Goal: Information Seeking & Learning: Learn about a topic

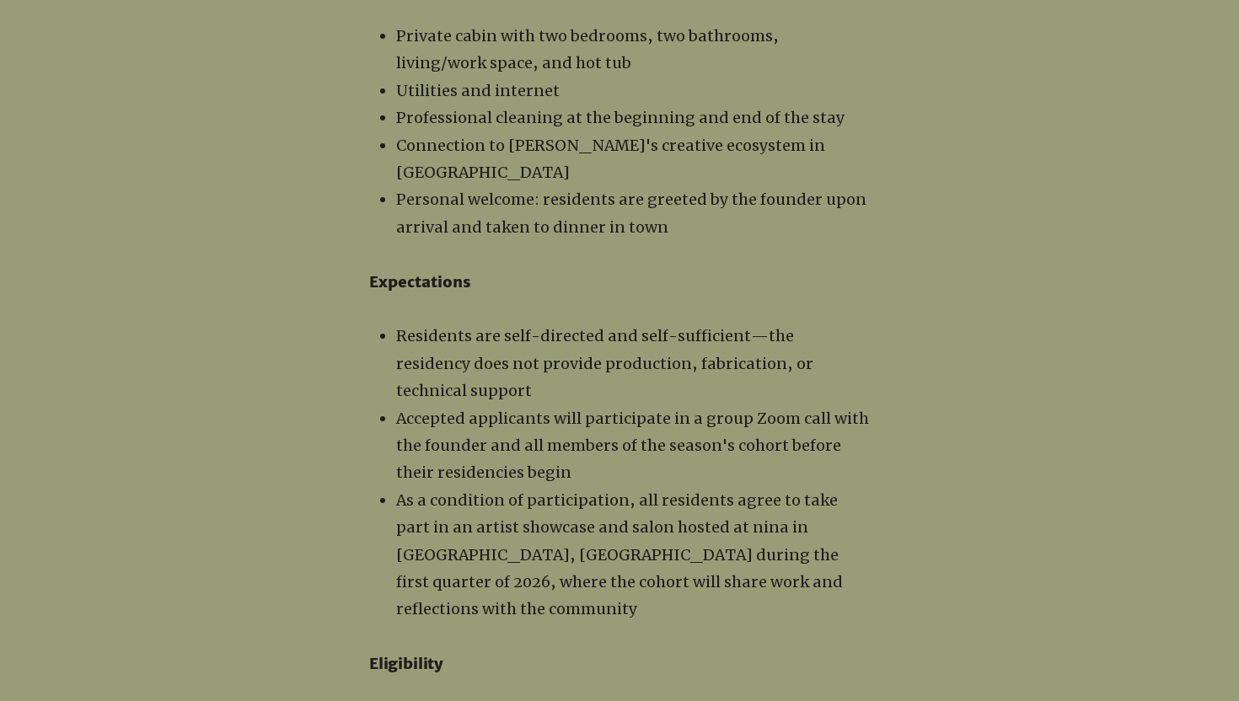
scroll to position [2026, 0]
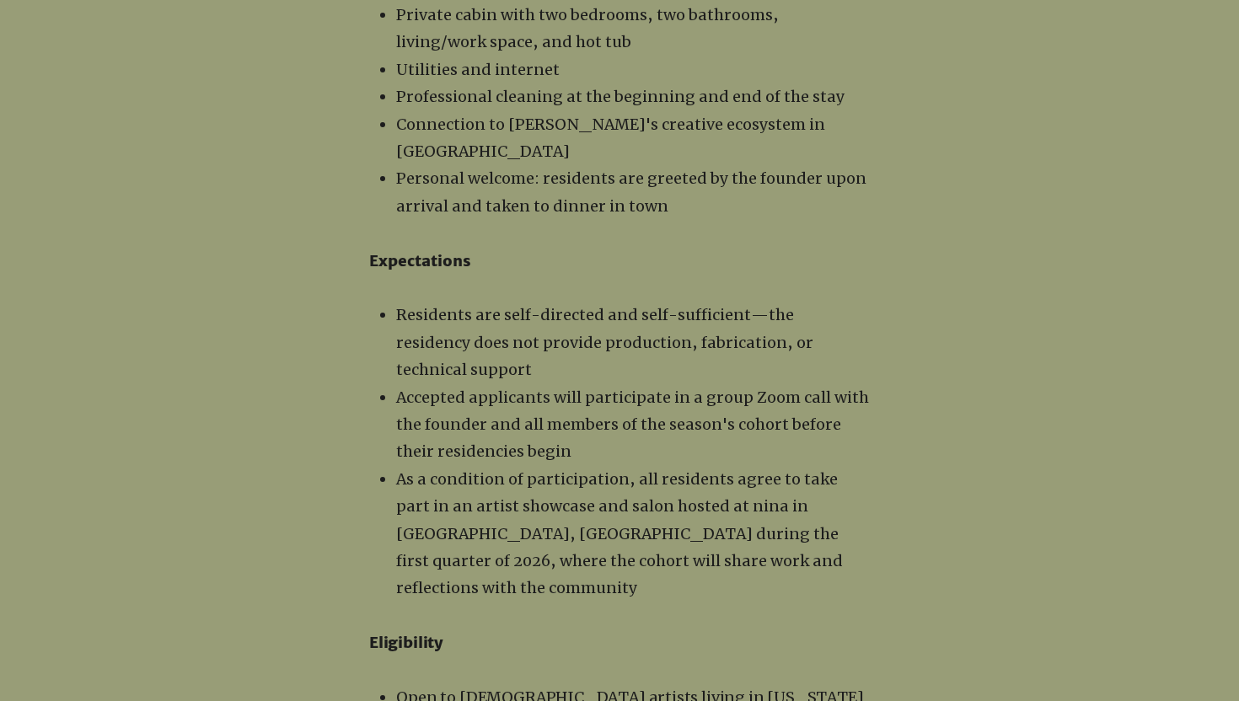
click at [513, 115] on span "Connection to [PERSON_NAME]'s creative ecosystem in [GEOGRAPHIC_DATA]" at bounding box center [610, 138] width 429 height 46
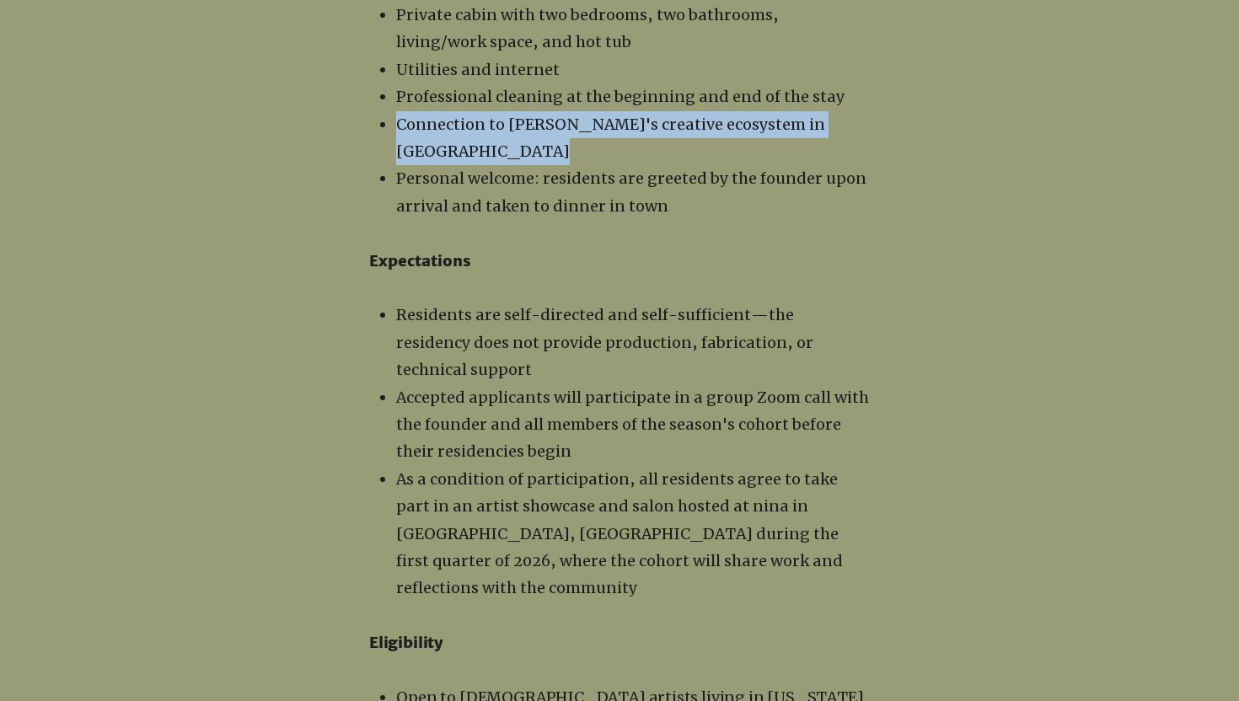
click at [513, 115] on span "Connection to [PERSON_NAME]'s creative ecosystem in [GEOGRAPHIC_DATA]" at bounding box center [610, 138] width 429 height 46
click at [543, 115] on span "Connection to [PERSON_NAME]'s creative ecosystem in [GEOGRAPHIC_DATA]" at bounding box center [610, 138] width 429 height 46
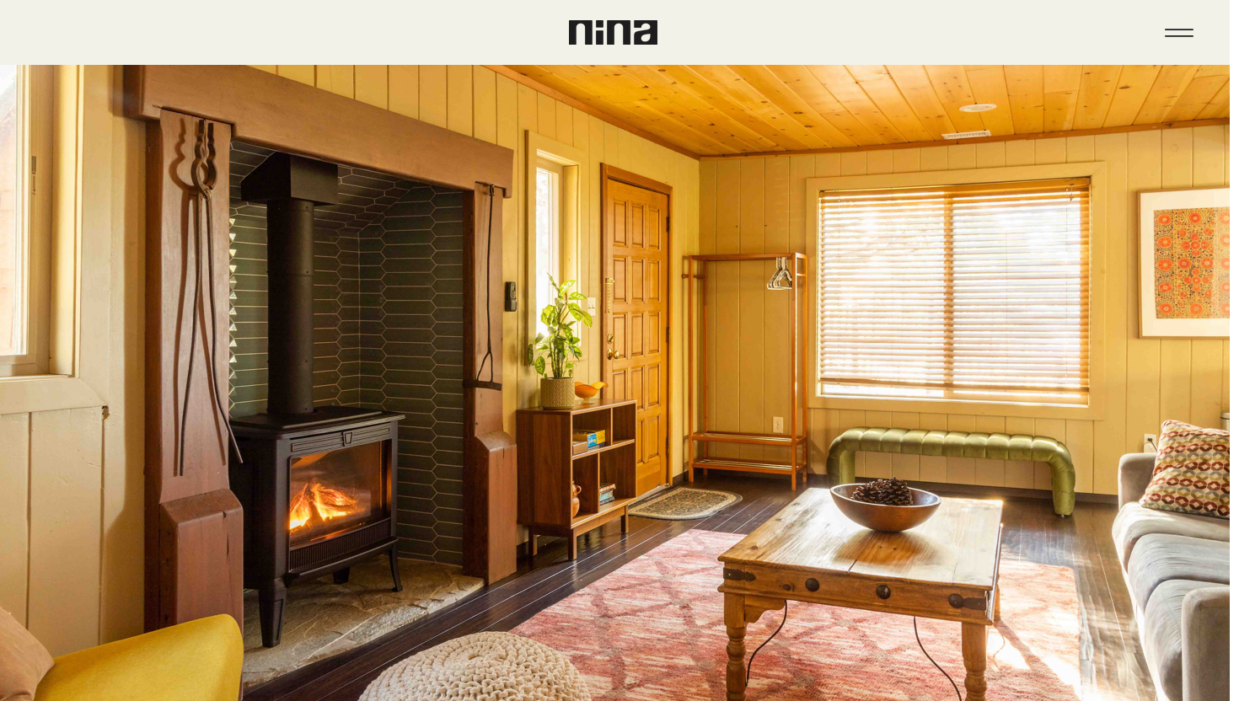
scroll to position [714, 9]
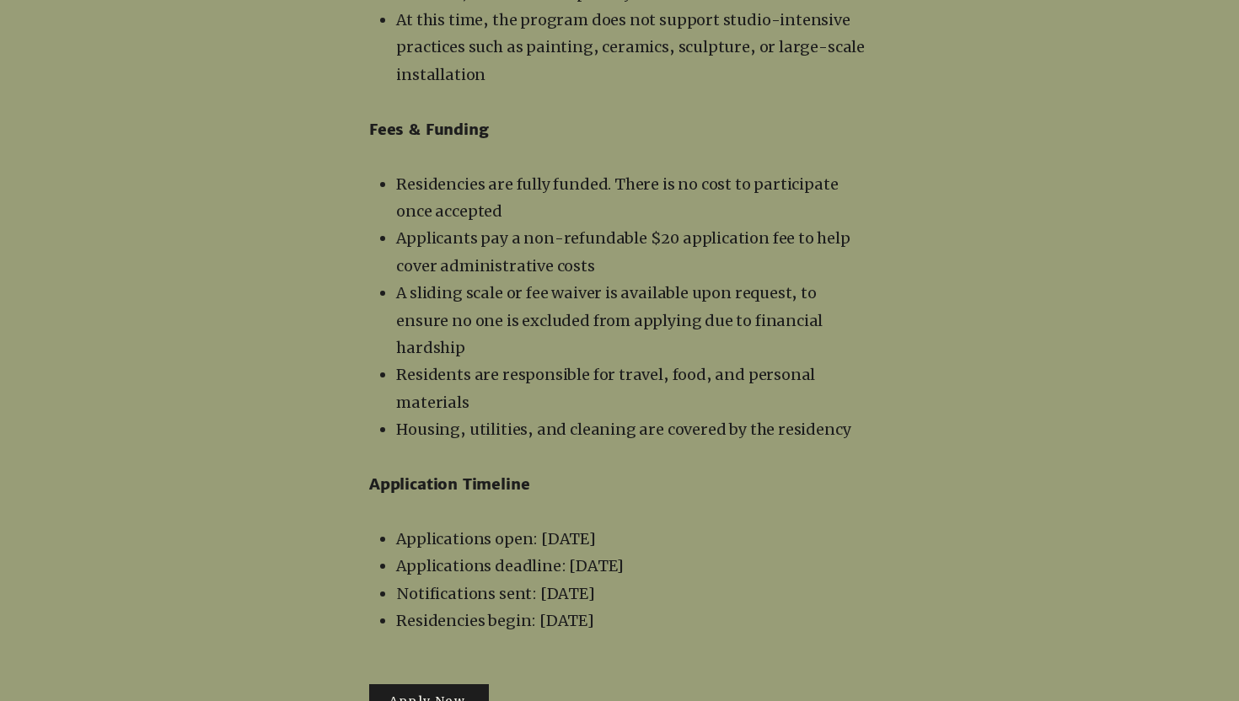
scroll to position [3283, 0]
